Goal: Task Accomplishment & Management: Manage account settings

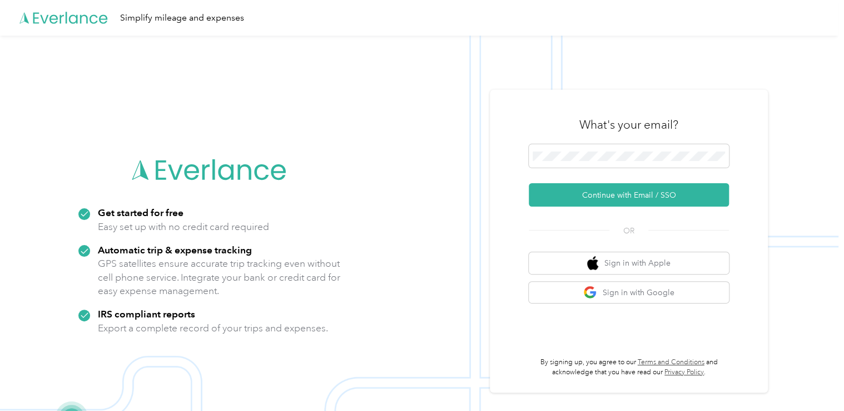
click at [600, 193] on button "Continue with Email / SSO" at bounding box center [629, 194] width 200 height 23
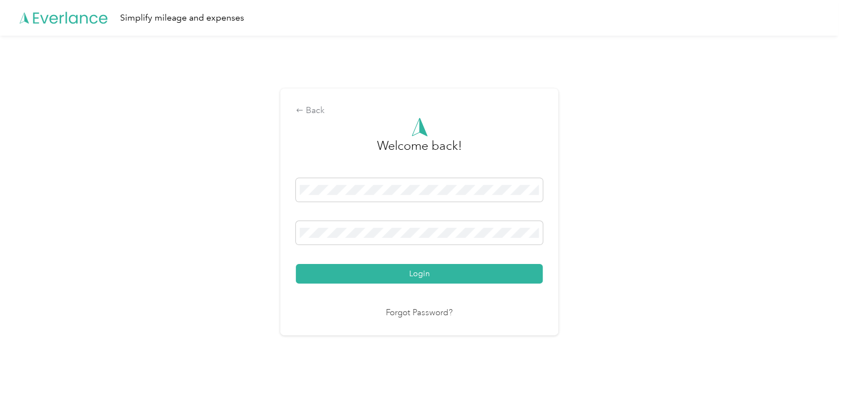
click at [425, 271] on button "Login" at bounding box center [419, 273] width 247 height 19
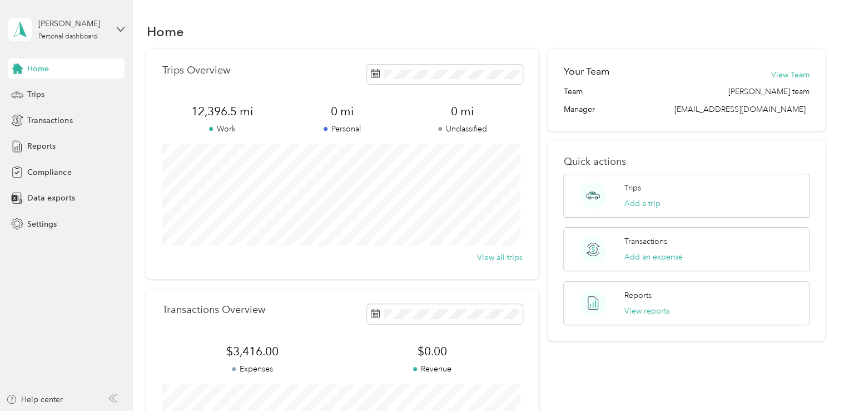
click at [38, 92] on span "Trips" at bounding box center [35, 94] width 17 height 12
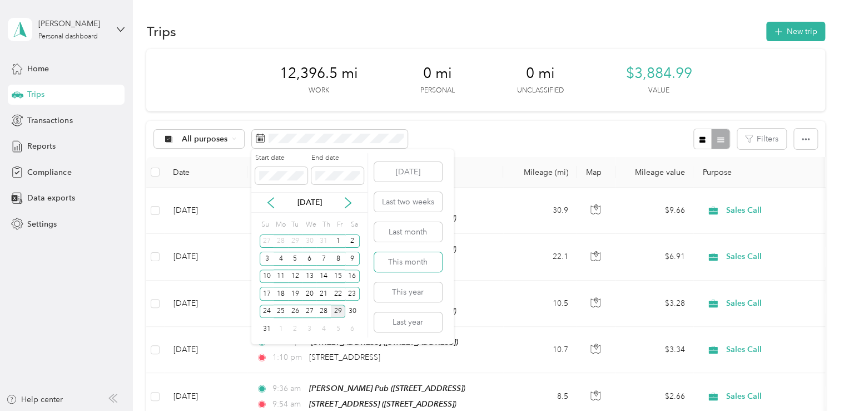
click at [413, 260] on button "This month" at bounding box center [408, 261] width 68 height 19
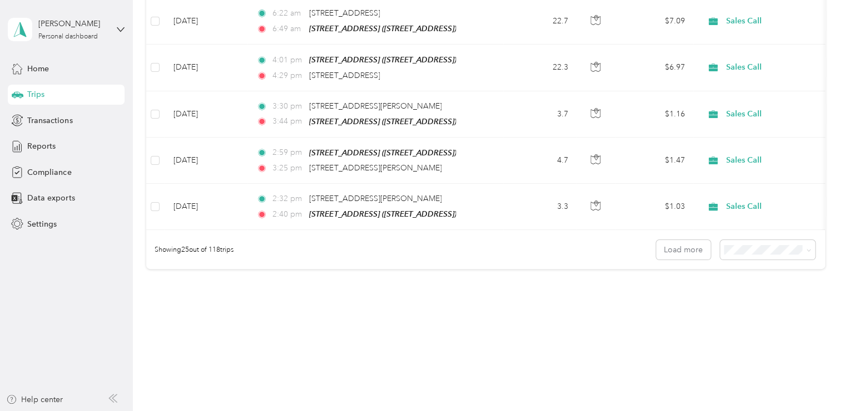
scroll to position [1114, 0]
click at [685, 240] on button "Load more" at bounding box center [683, 247] width 55 height 19
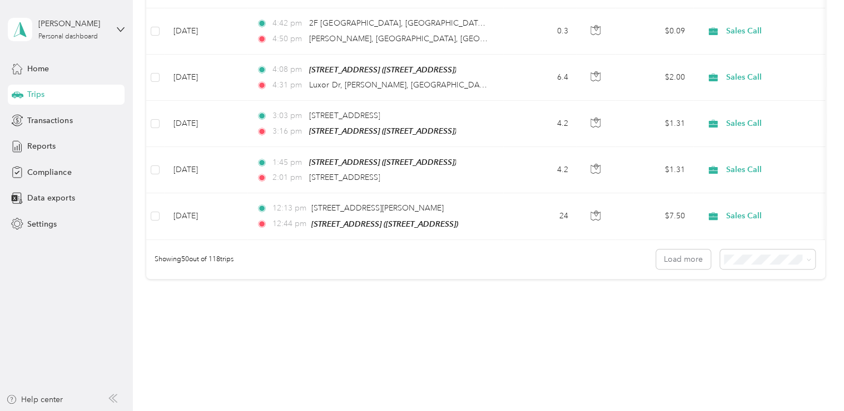
scroll to position [2258, 0]
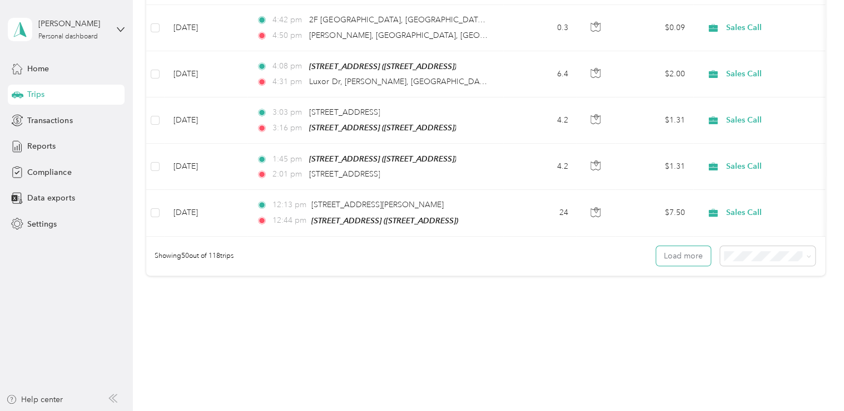
click at [676, 246] on button "Load more" at bounding box center [683, 255] width 55 height 19
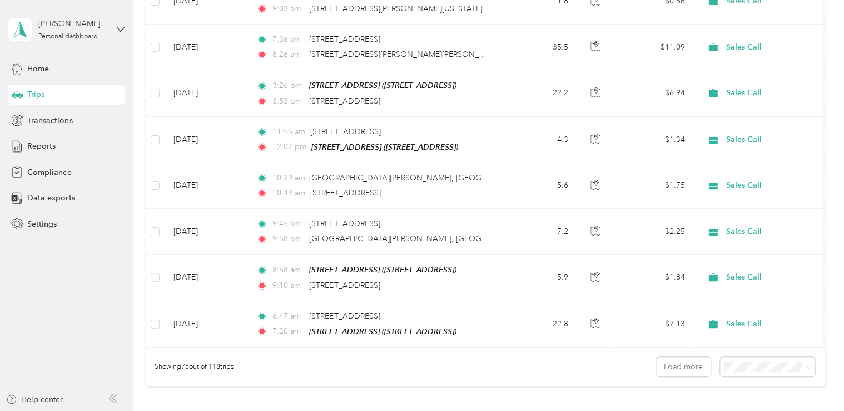
scroll to position [3309, 0]
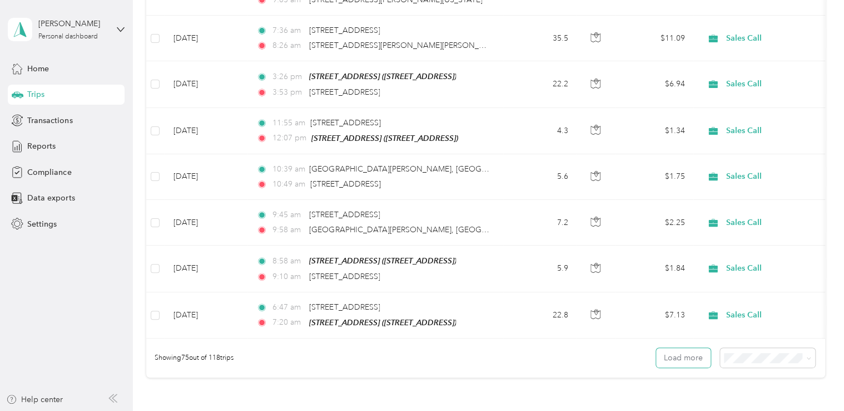
click at [688, 348] on button "Load more" at bounding box center [683, 357] width 55 height 19
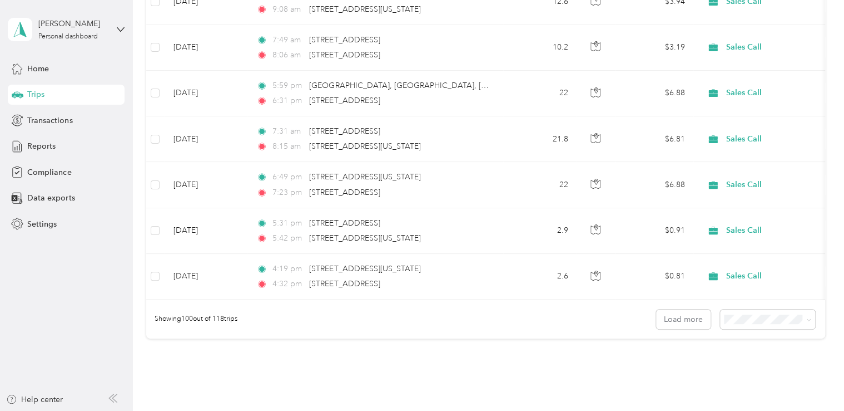
scroll to position [4526, 0]
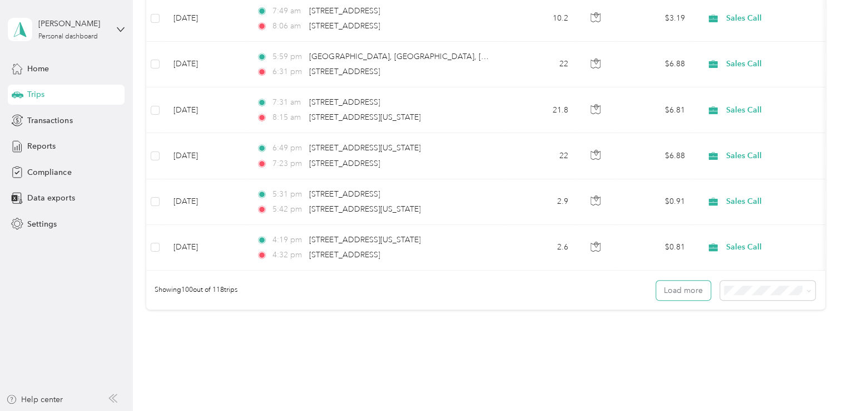
click at [673, 280] on button "Load more" at bounding box center [683, 289] width 55 height 19
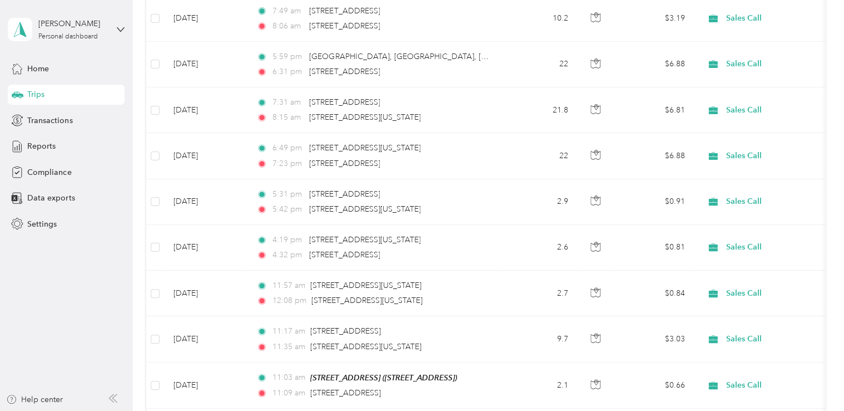
drag, startPoint x: 818, startPoint y: 346, endPoint x: 58, endPoint y: 269, distance: 763.2
click at [58, 269] on aside "[PERSON_NAME] Personal dashboard Home Trips Transactions Reports Compliance Dat…" at bounding box center [66, 205] width 133 height 411
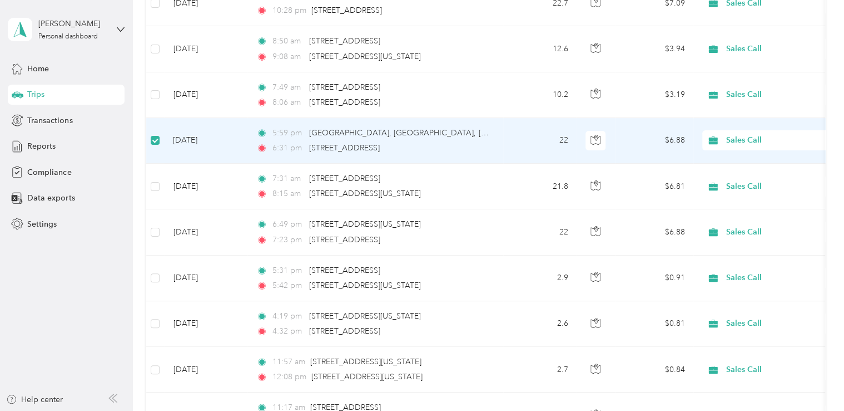
scroll to position [4448, 0]
click at [714, 137] on icon at bounding box center [713, 141] width 9 height 8
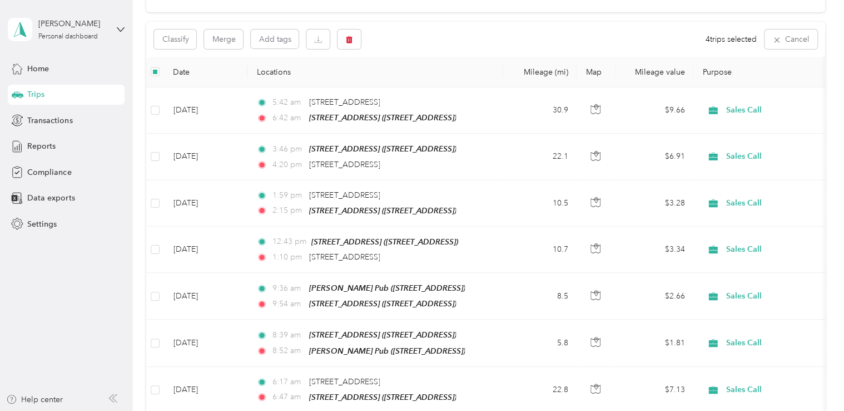
scroll to position [0, 0]
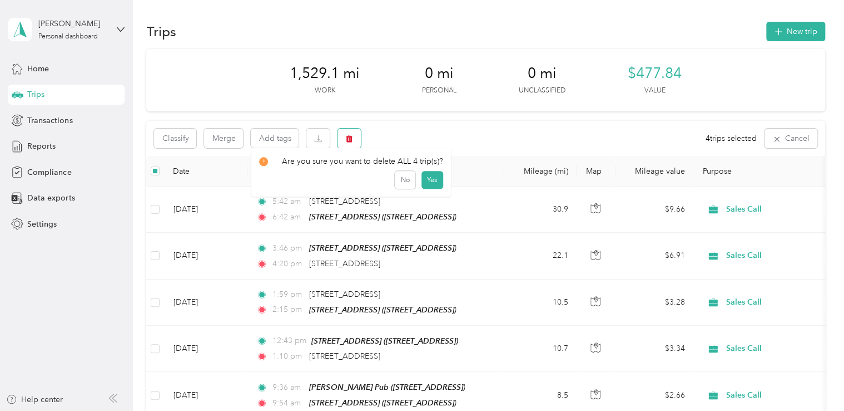
click at [348, 136] on icon "button" at bounding box center [349, 139] width 8 height 8
click at [433, 184] on button "Yes" at bounding box center [433, 185] width 22 height 18
click at [351, 140] on icon "button" at bounding box center [349, 139] width 8 height 8
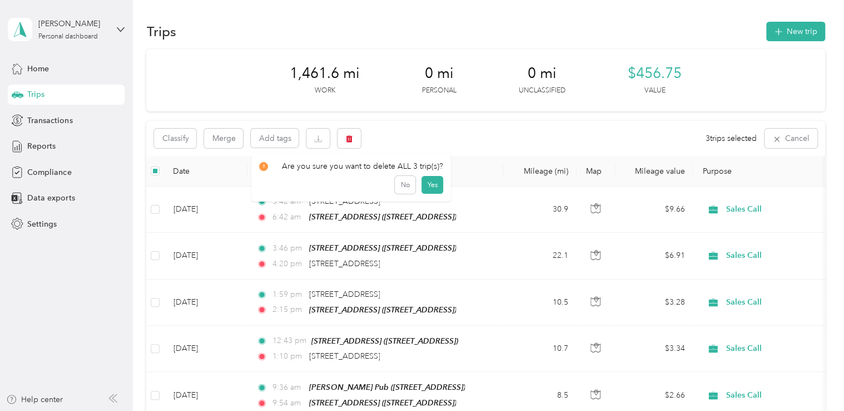
click at [428, 182] on button "Yes" at bounding box center [433, 185] width 22 height 18
click at [352, 137] on icon "button" at bounding box center [350, 138] width 7 height 7
click at [432, 182] on button "Yes" at bounding box center [433, 185] width 22 height 18
click at [352, 139] on icon "button" at bounding box center [350, 138] width 7 height 7
click at [431, 184] on button "Yes" at bounding box center [433, 185] width 22 height 18
